Goal: Task Accomplishment & Management: Use online tool/utility

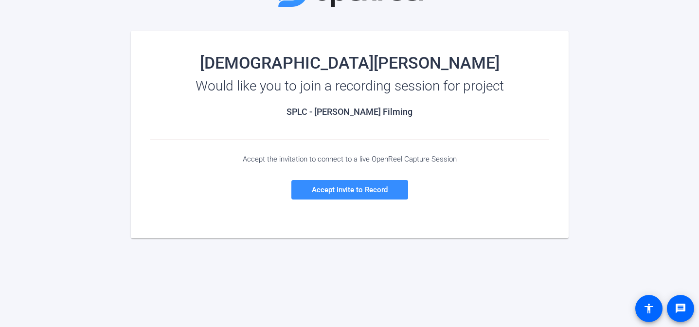
scroll to position [85, 0]
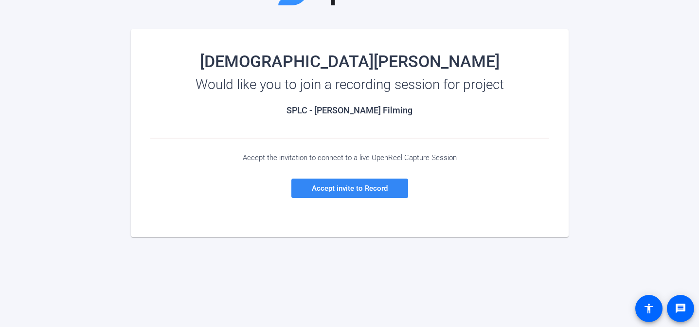
click at [358, 192] on span "Accept invite to Record" at bounding box center [350, 188] width 76 height 9
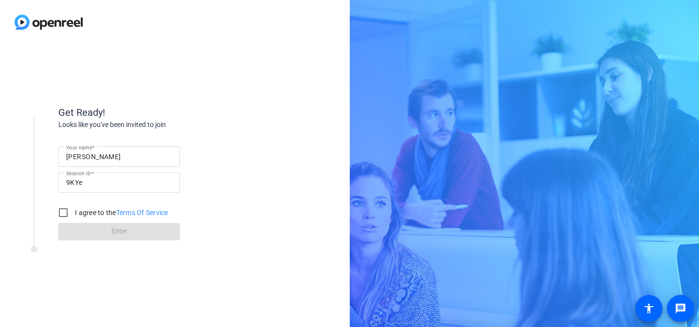
scroll to position [0, 0]
click at [64, 213] on input "I agree to the Terms Of Service" at bounding box center [62, 212] width 19 height 19
checkbox input "true"
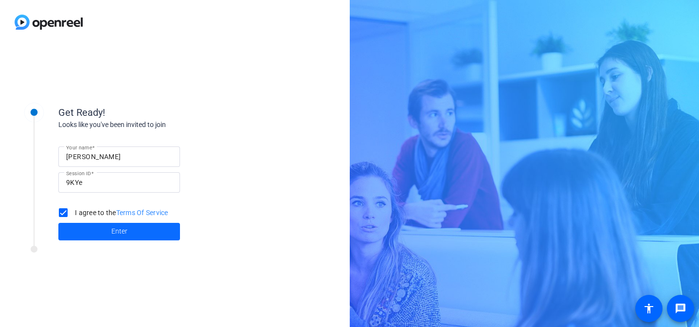
click at [135, 234] on span at bounding box center [119, 231] width 122 height 23
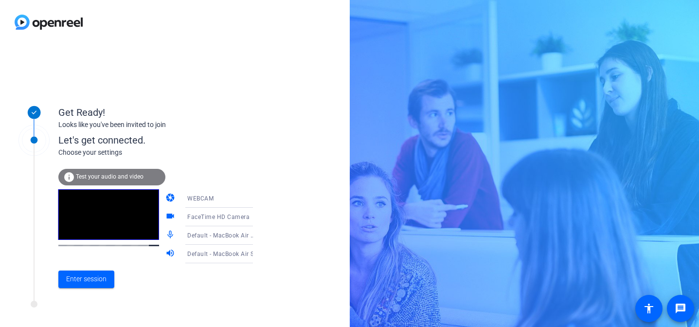
click at [165, 214] on mat-icon "videocam" at bounding box center [171, 217] width 12 height 12
click at [257, 215] on icon at bounding box center [263, 217] width 12 height 12
click at [284, 194] on div at bounding box center [349, 163] width 699 height 327
click at [260, 199] on icon at bounding box center [262, 198] width 5 height 2
click at [278, 177] on div at bounding box center [349, 163] width 699 height 327
